Goal: Find specific page/section: Find specific page/section

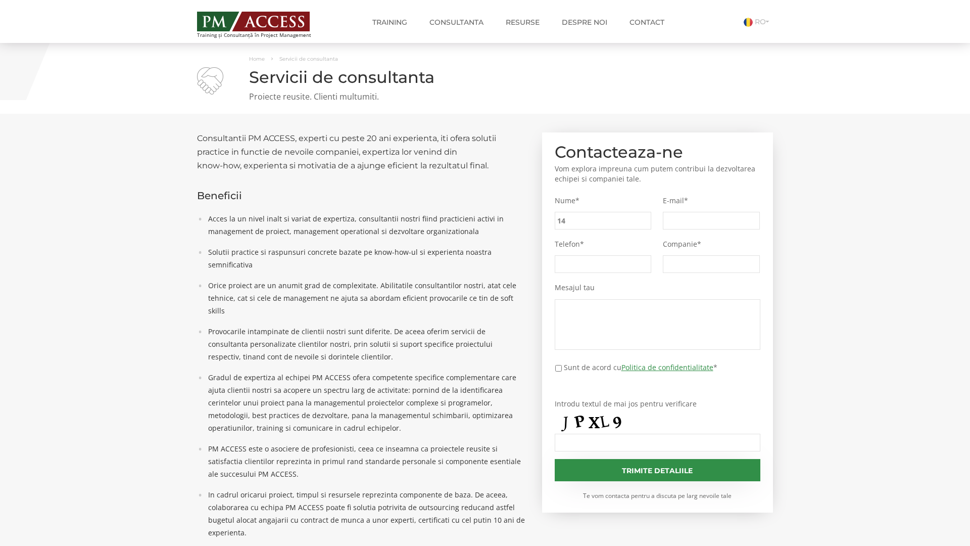
type input "14e"
type input "5ee"
type input "bf3"
type input "69e"
